Goal: Information Seeking & Learning: Understand process/instructions

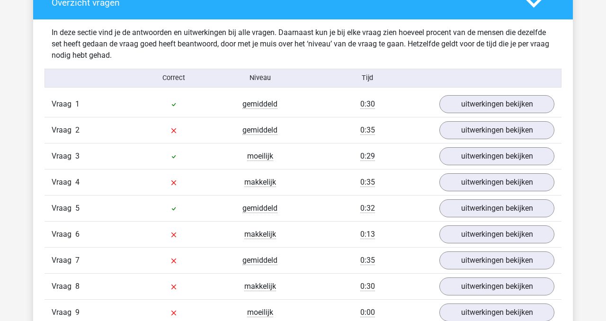
scroll to position [775, 0]
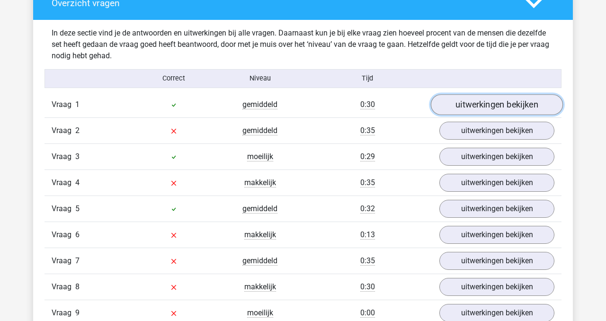
click at [521, 101] on link "uitwerkingen bekijken" at bounding box center [497, 104] width 132 height 21
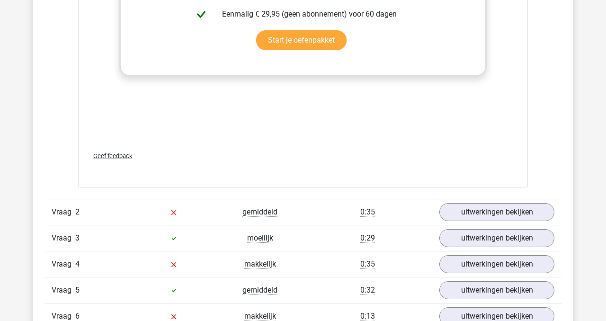
scroll to position [1189, 0]
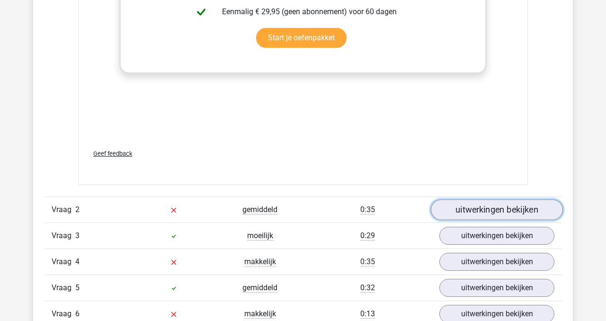
click at [511, 208] on link "uitwerkingen bekijken" at bounding box center [497, 210] width 132 height 21
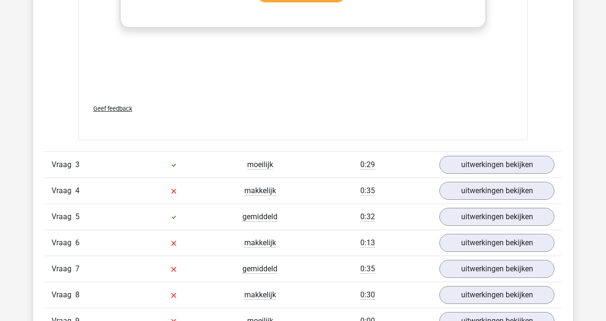
scroll to position [1836, 0]
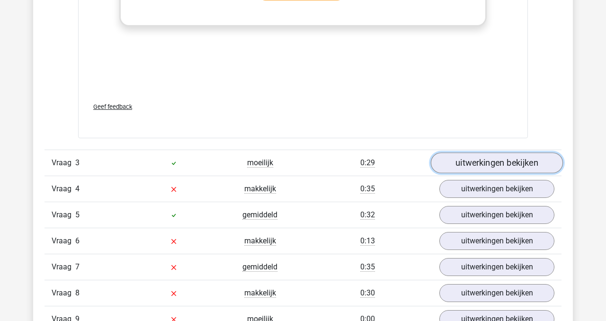
click at [493, 166] on link "uitwerkingen bekijken" at bounding box center [497, 162] width 132 height 21
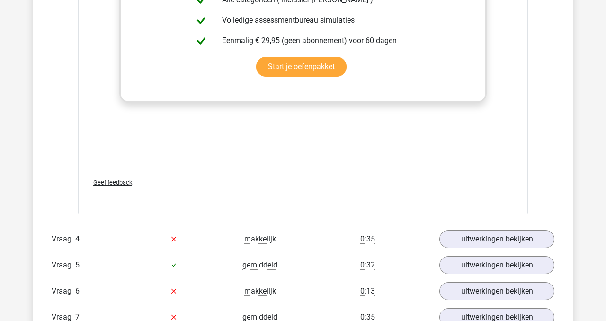
scroll to position [2284, 0]
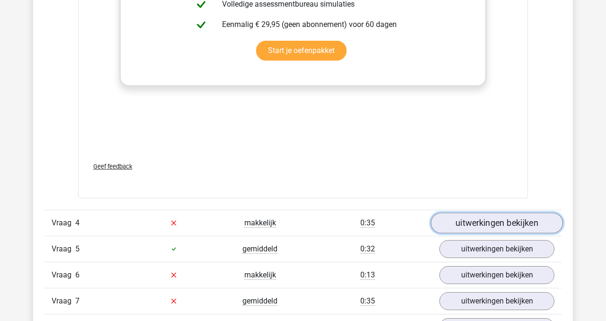
click at [475, 223] on link "uitwerkingen bekijken" at bounding box center [497, 223] width 132 height 21
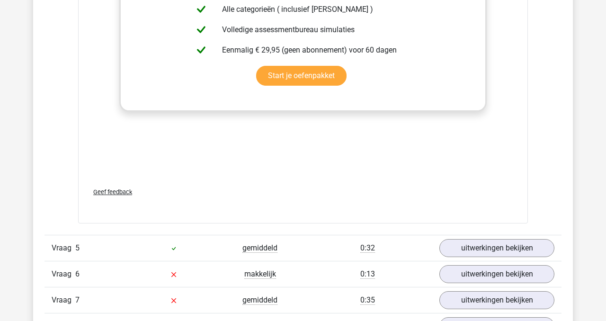
scroll to position [2779, 0]
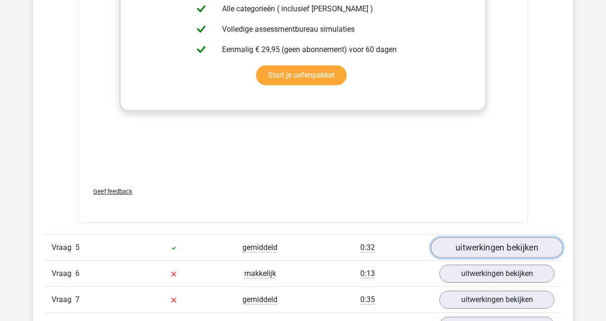
click at [527, 257] on link "uitwerkingen bekijken" at bounding box center [497, 247] width 132 height 21
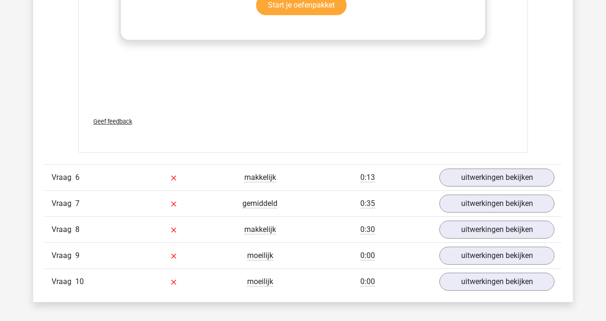
scroll to position [3361, 0]
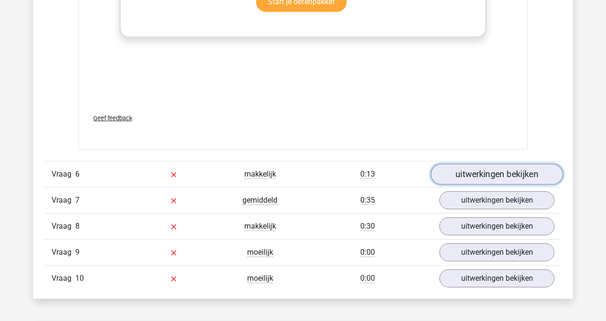
click at [498, 183] on link "uitwerkingen bekijken" at bounding box center [497, 174] width 132 height 21
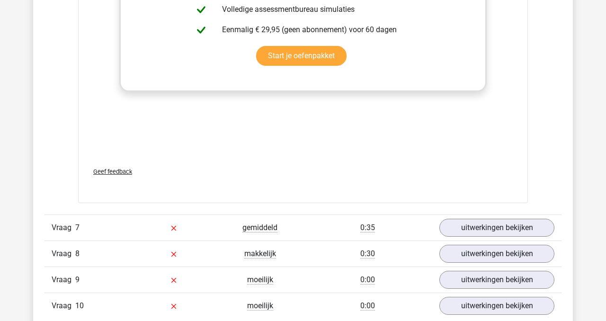
scroll to position [3818, 0]
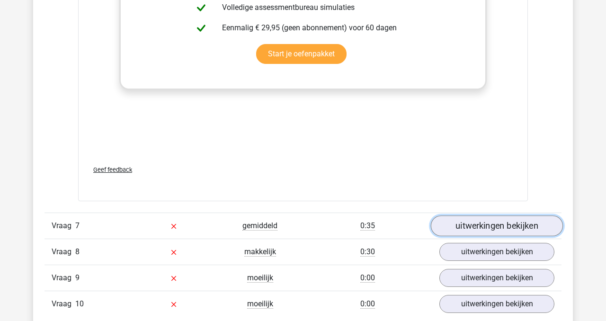
click at [498, 236] on link "uitwerkingen bekijken" at bounding box center [497, 226] width 132 height 21
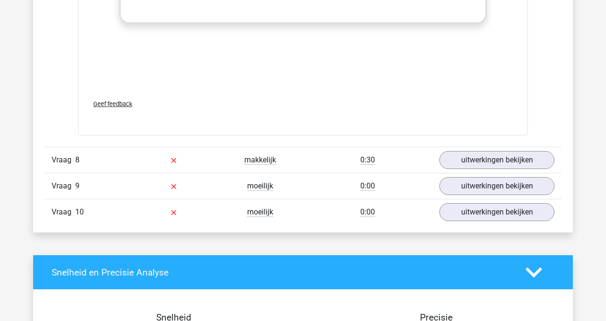
scroll to position [4417, 0]
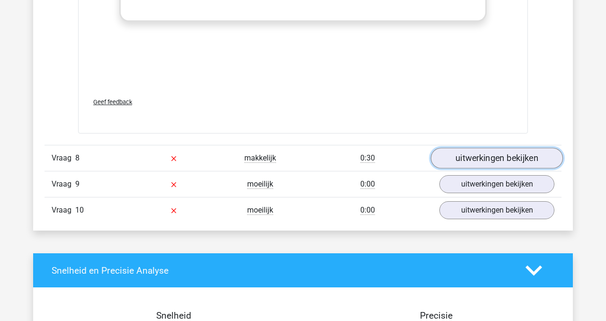
click at [486, 169] on link "uitwerkingen bekijken" at bounding box center [497, 158] width 132 height 21
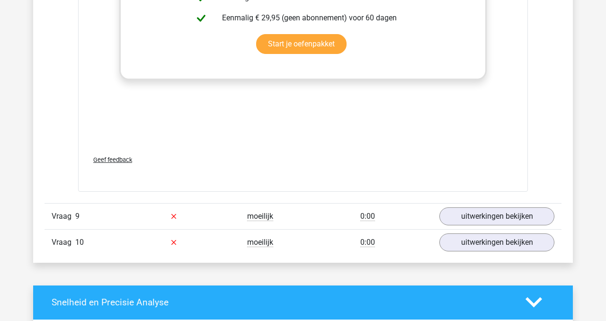
scroll to position [4918, 0]
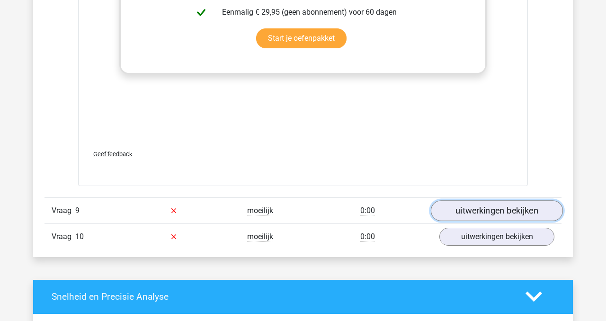
click at [505, 221] on link "uitwerkingen bekijken" at bounding box center [497, 210] width 132 height 21
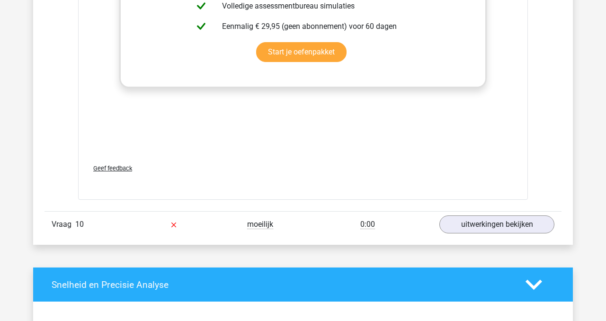
scroll to position [5470, 0]
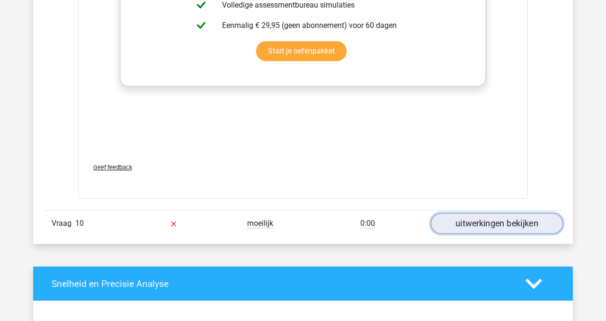
click at [479, 232] on link "uitwerkingen bekijken" at bounding box center [497, 223] width 132 height 21
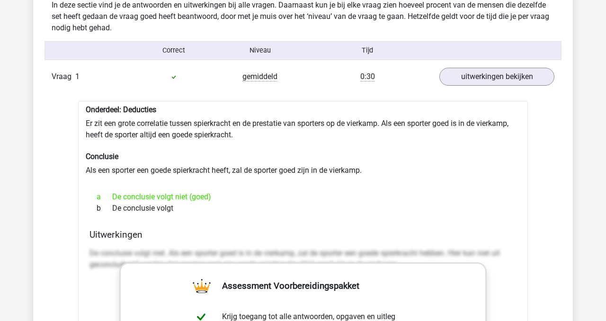
scroll to position [796, 0]
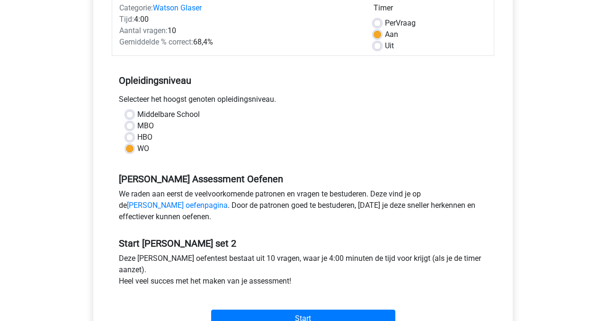
scroll to position [125, 0]
